Goal: Find specific page/section: Find specific page/section

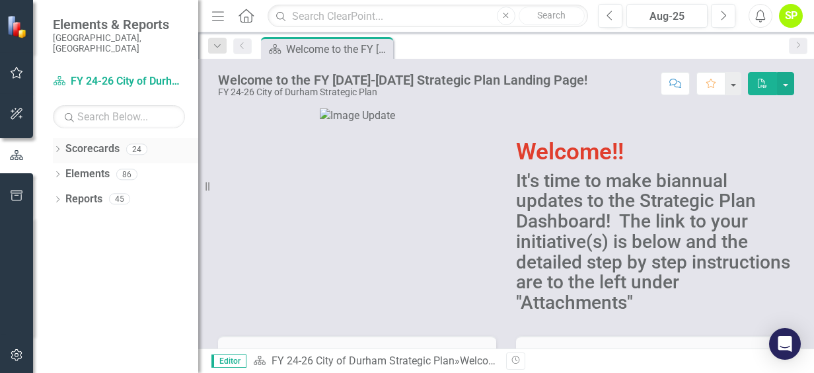
click at [59, 145] on div "Dropdown Scorecards 24" at bounding box center [125, 150] width 145 height 25
click at [71, 141] on link "Scorecards" at bounding box center [92, 148] width 54 height 15
click at [133, 146] on div "Scorecards 24" at bounding box center [131, 150] width 133 height 25
click at [136, 143] on div "24" at bounding box center [136, 148] width 21 height 11
click at [91, 145] on link "Scorecards" at bounding box center [92, 148] width 54 height 15
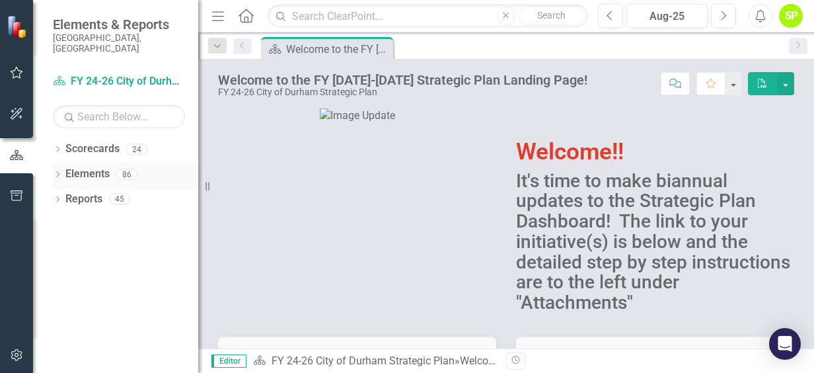
click at [77, 166] on link "Elements" at bounding box center [87, 173] width 44 height 15
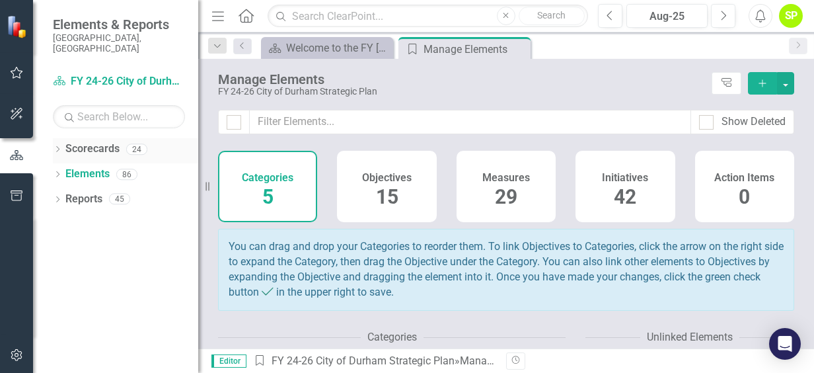
click at [77, 141] on link "Scorecards" at bounding box center [92, 148] width 54 height 15
click at [59, 147] on icon "Dropdown" at bounding box center [57, 150] width 9 height 7
click at [67, 170] on icon "Dropdown" at bounding box center [64, 174] width 10 height 8
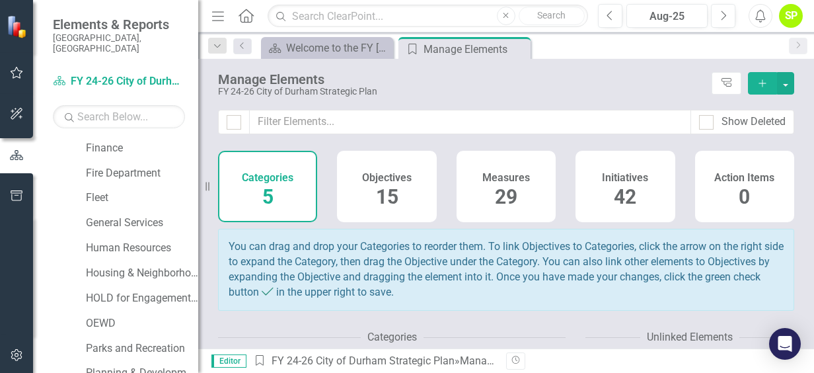
scroll to position [264, 0]
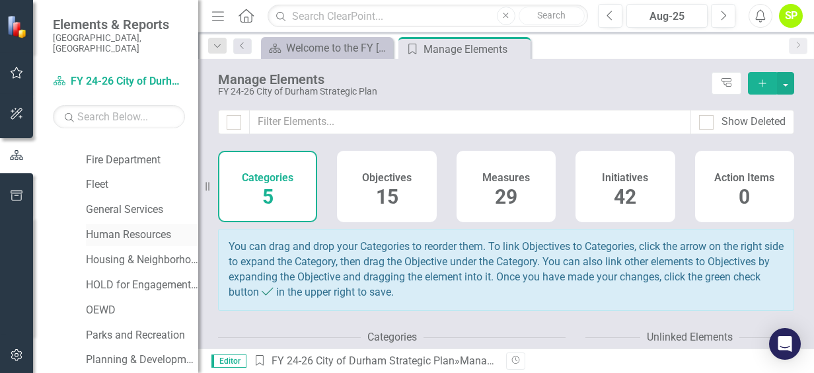
click at [139, 227] on link "Human Resources" at bounding box center [142, 234] width 112 height 15
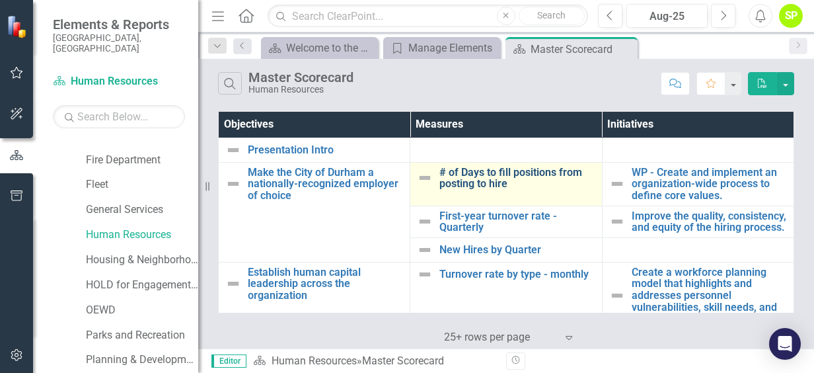
click at [467, 171] on link "# of Days to fill positions from posting to hire" at bounding box center [516, 177] width 155 height 23
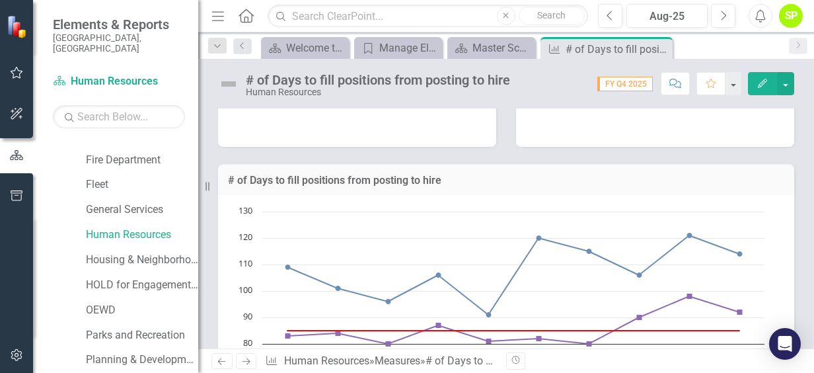
scroll to position [544, 0]
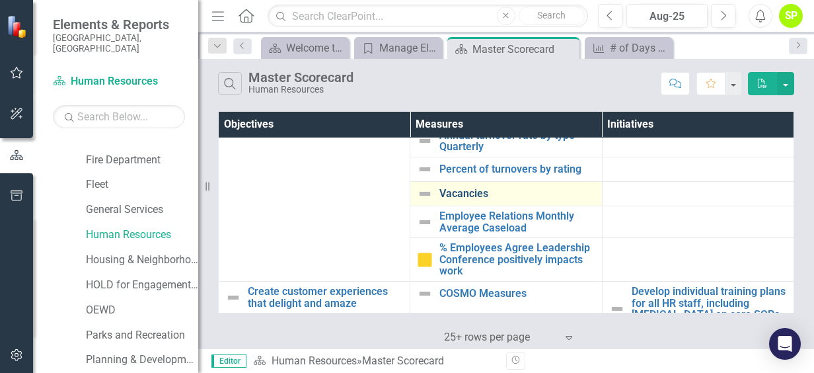
scroll to position [198, 0]
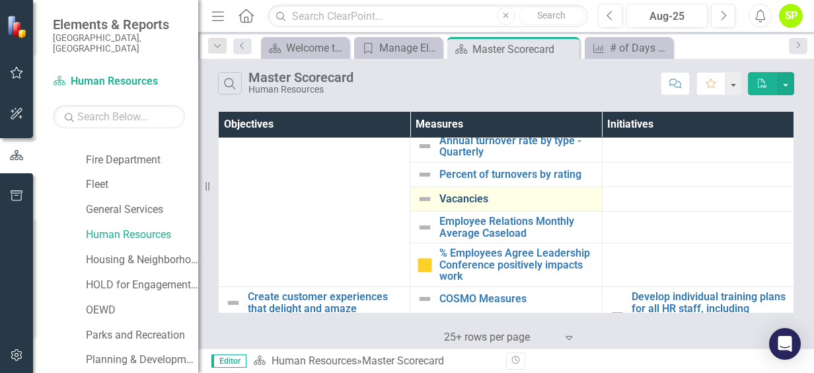
click at [456, 205] on link "Vacancies" at bounding box center [516, 199] width 155 height 12
